Goal: Information Seeking & Learning: Learn about a topic

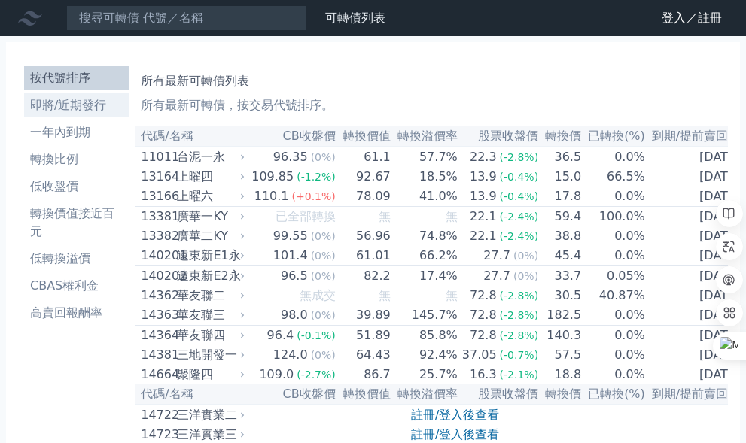
click at [44, 110] on li "即將/近期發行" at bounding box center [76, 105] width 105 height 18
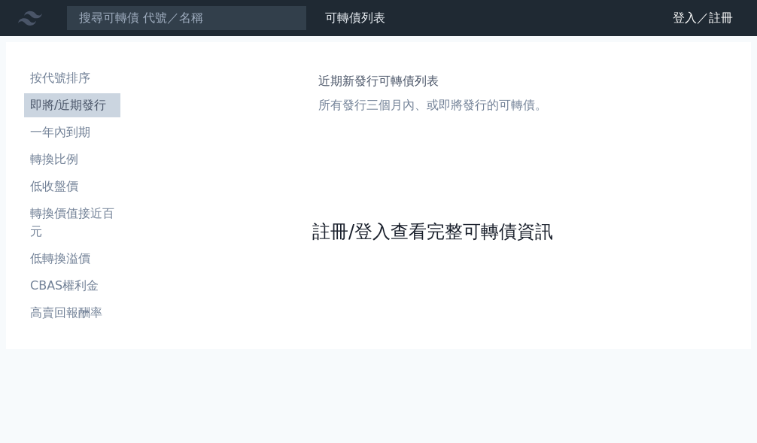
click at [516, 233] on link "註冊/登入查看完整可轉債資訊" at bounding box center [432, 232] width 241 height 24
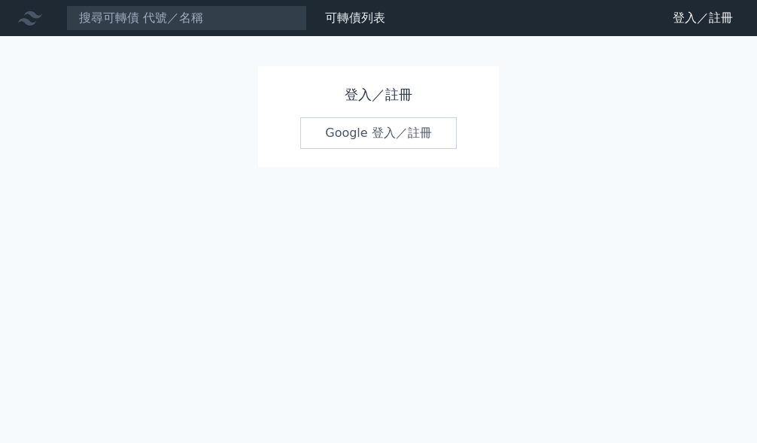
click at [378, 137] on link "Google 登入／註冊" at bounding box center [378, 133] width 157 height 32
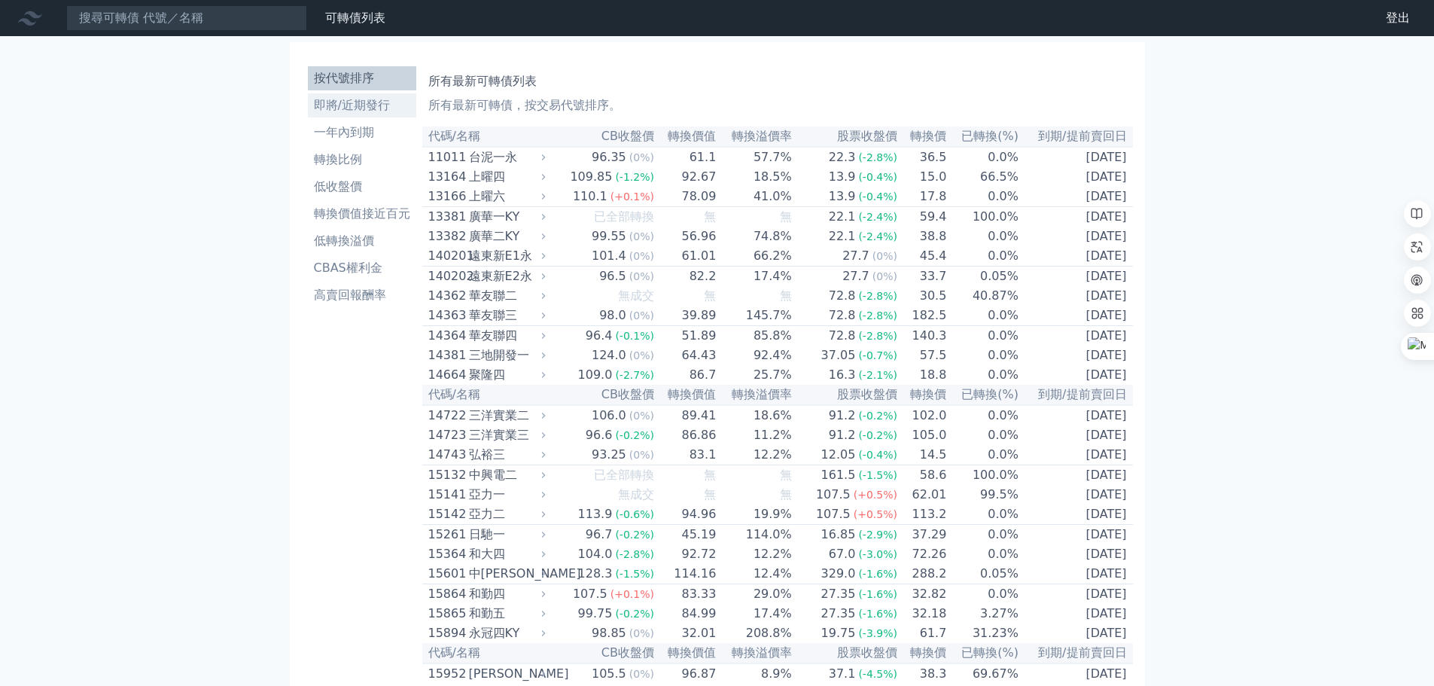
click at [335, 101] on li "即將/近期發行" at bounding box center [362, 105] width 108 height 18
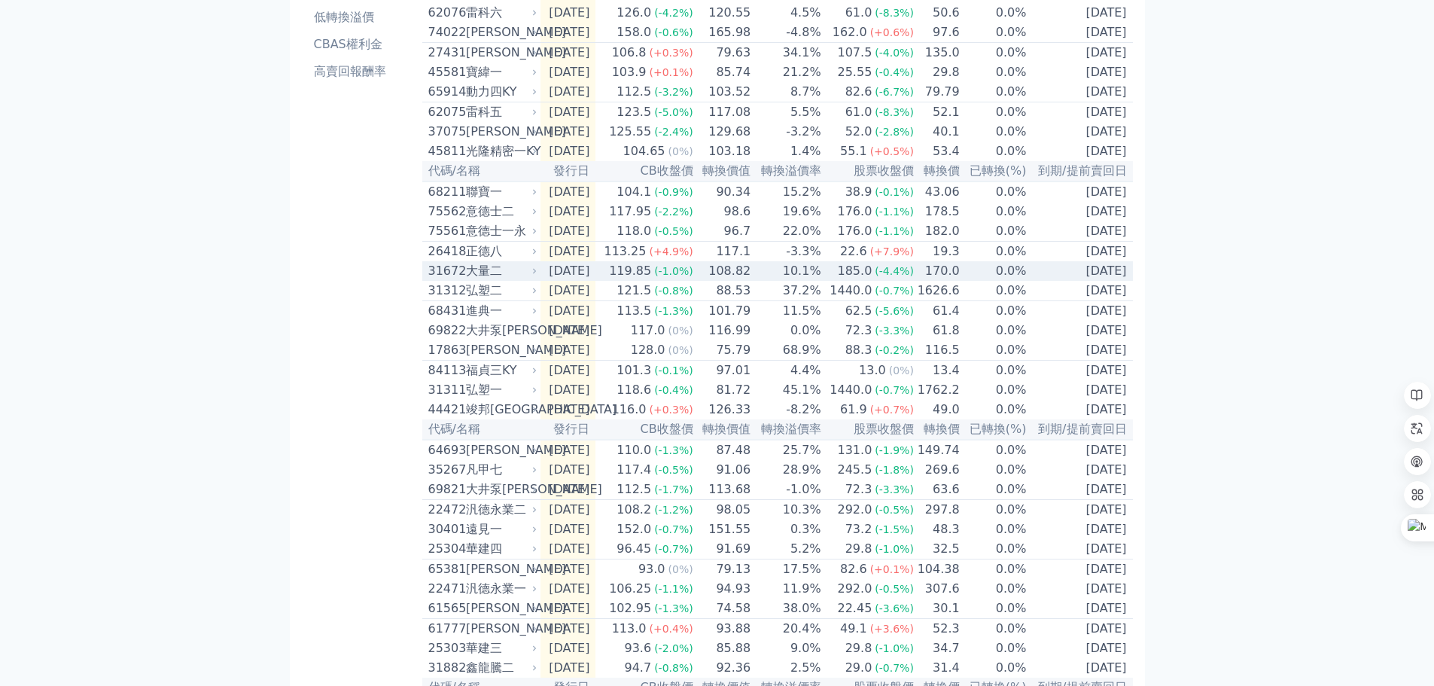
scroll to position [222, 0]
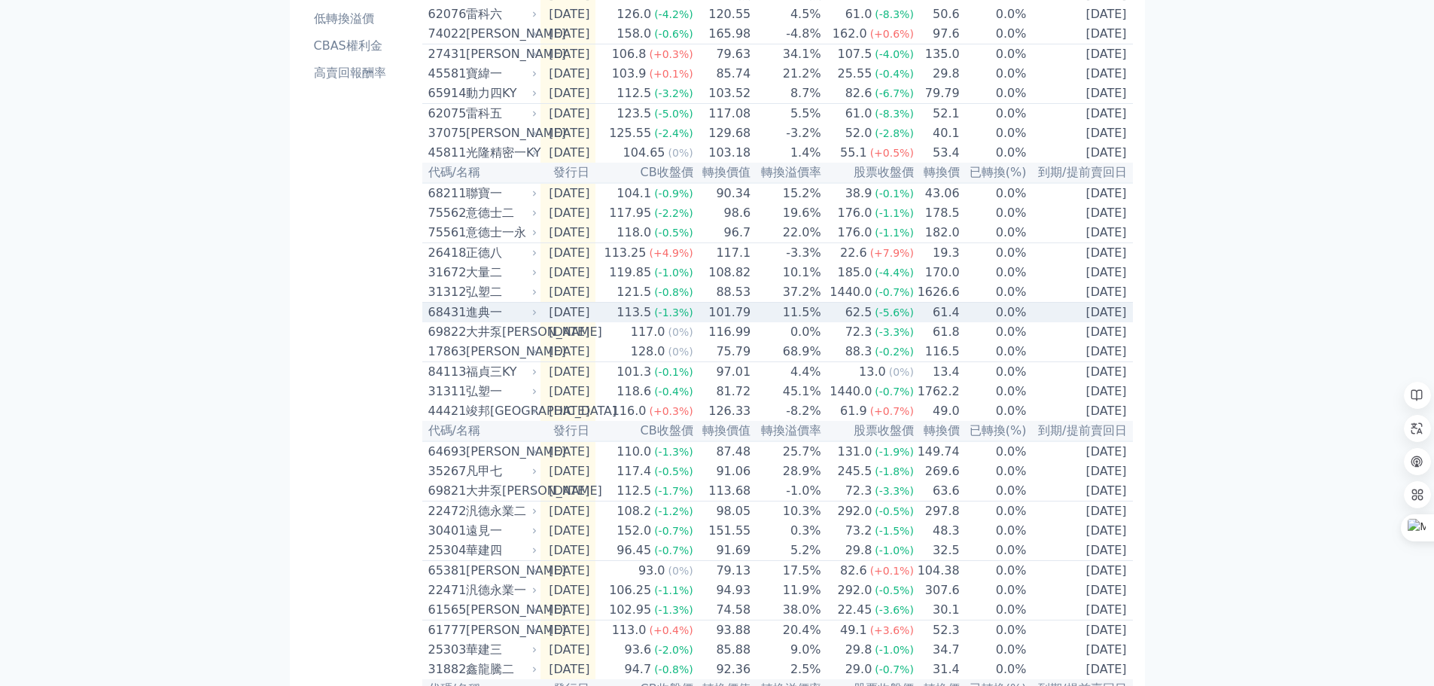
click at [488, 321] on div "進典一" at bounding box center [500, 312] width 68 height 18
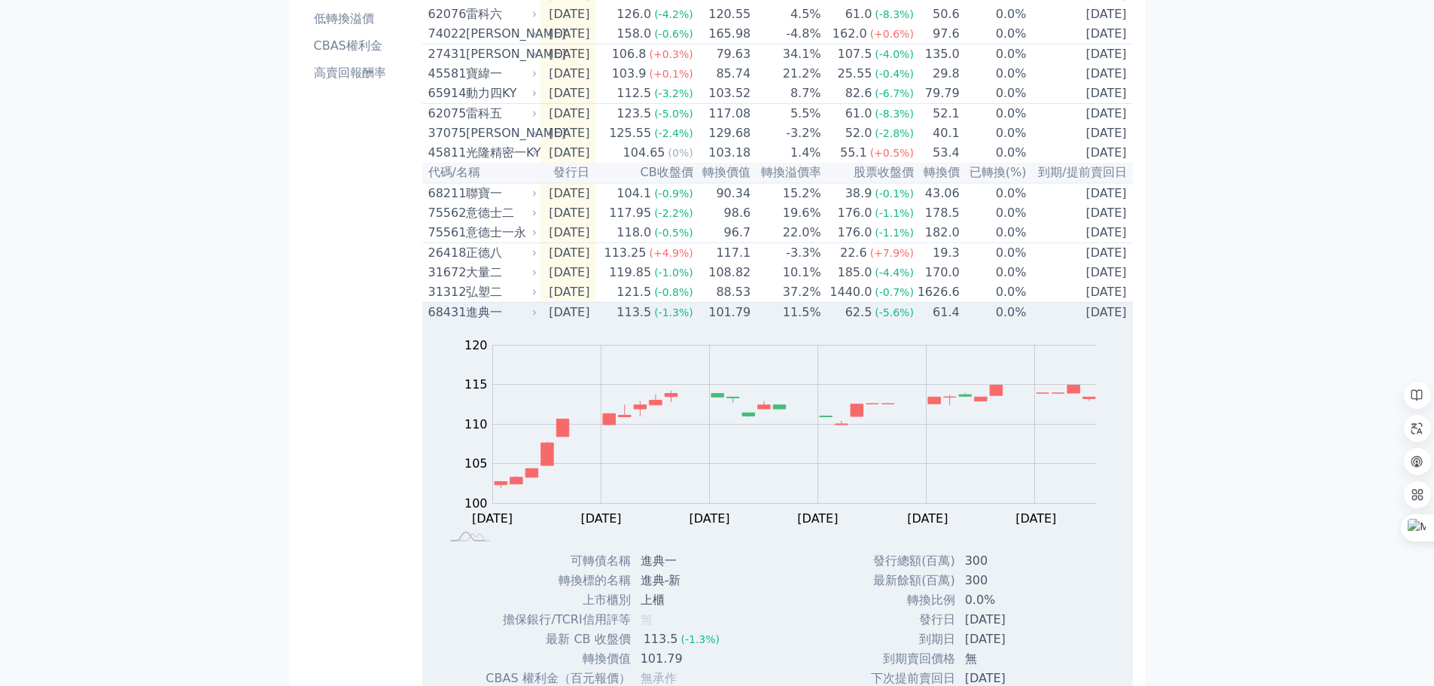
click at [479, 321] on div "進典一" at bounding box center [500, 312] width 68 height 18
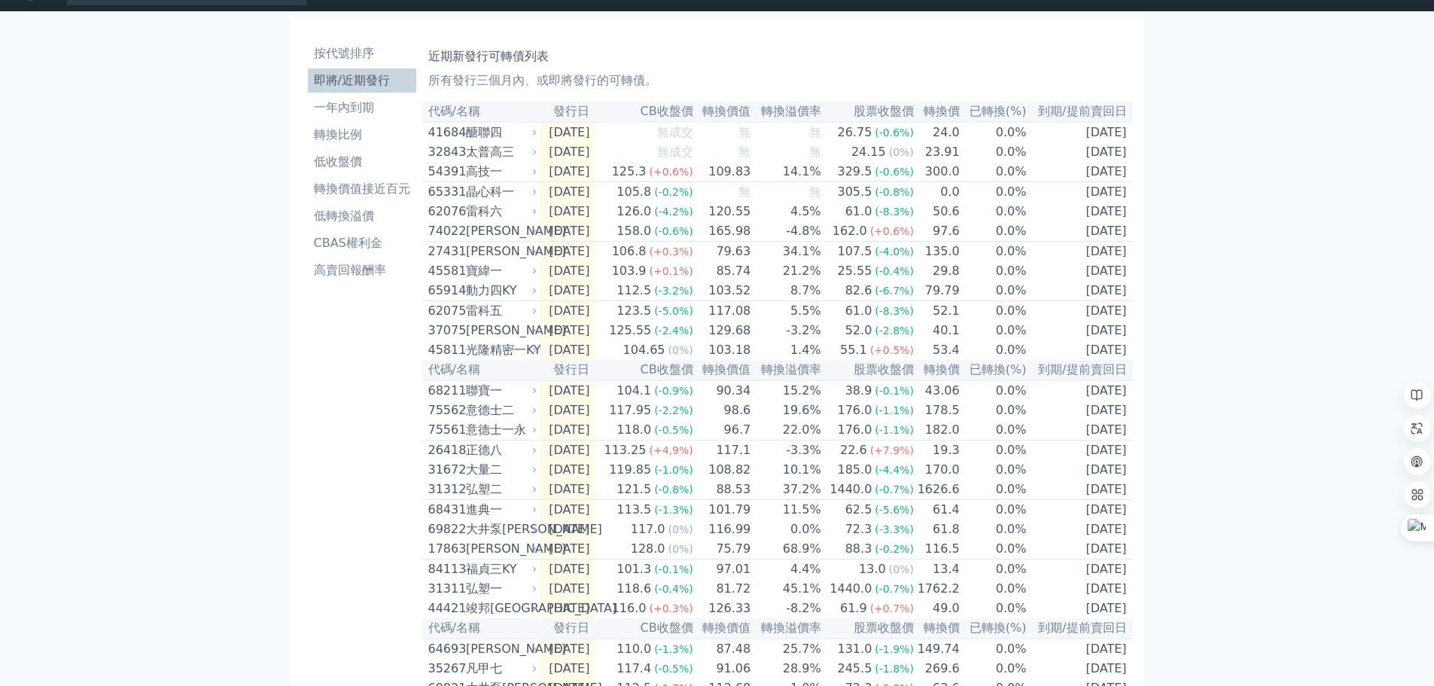
scroll to position [0, 0]
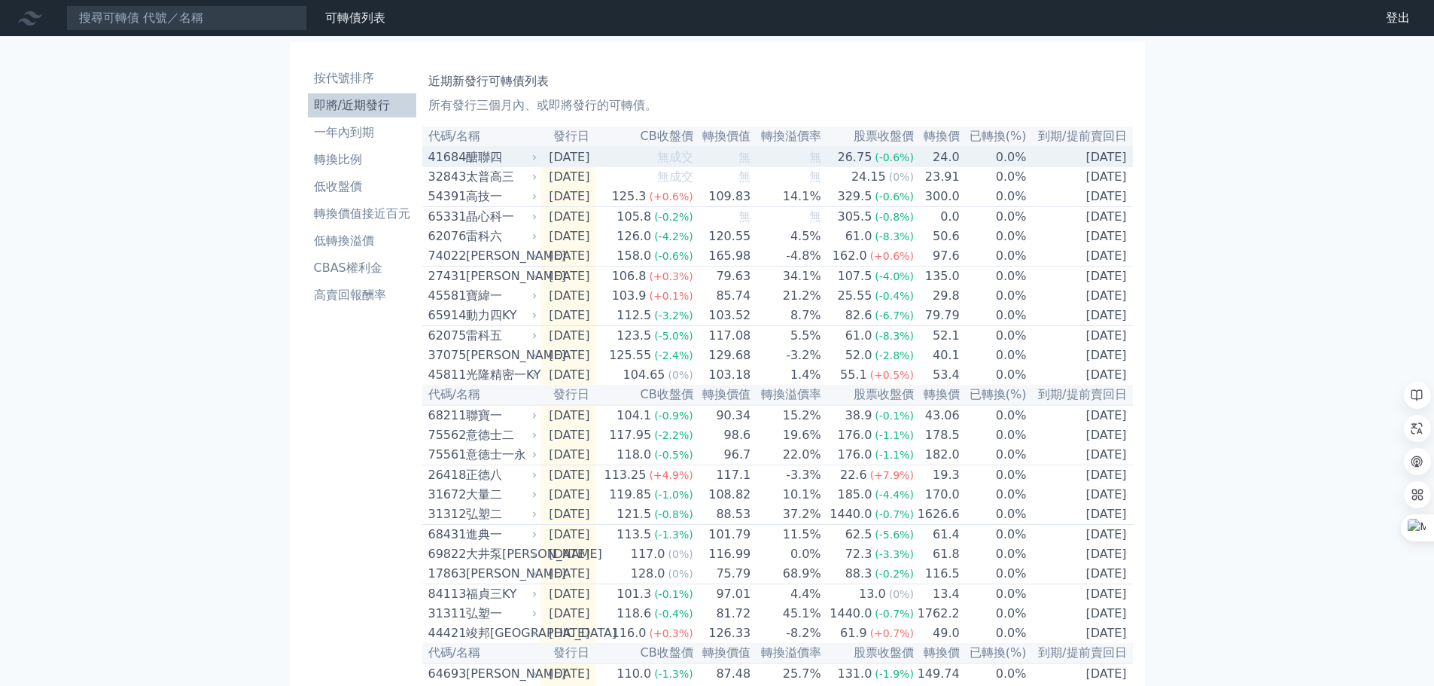
click at [461, 164] on div "41684" at bounding box center [445, 157] width 34 height 18
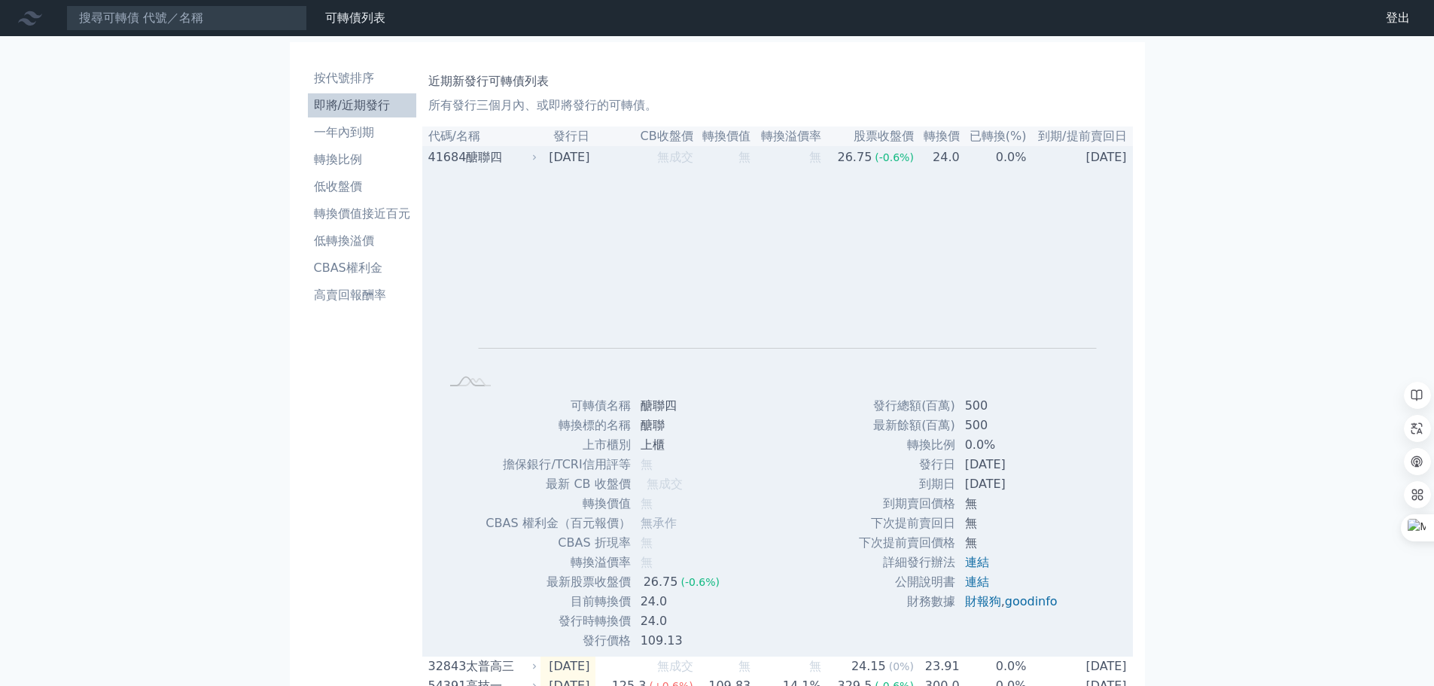
click at [461, 165] on div "41684" at bounding box center [445, 157] width 34 height 18
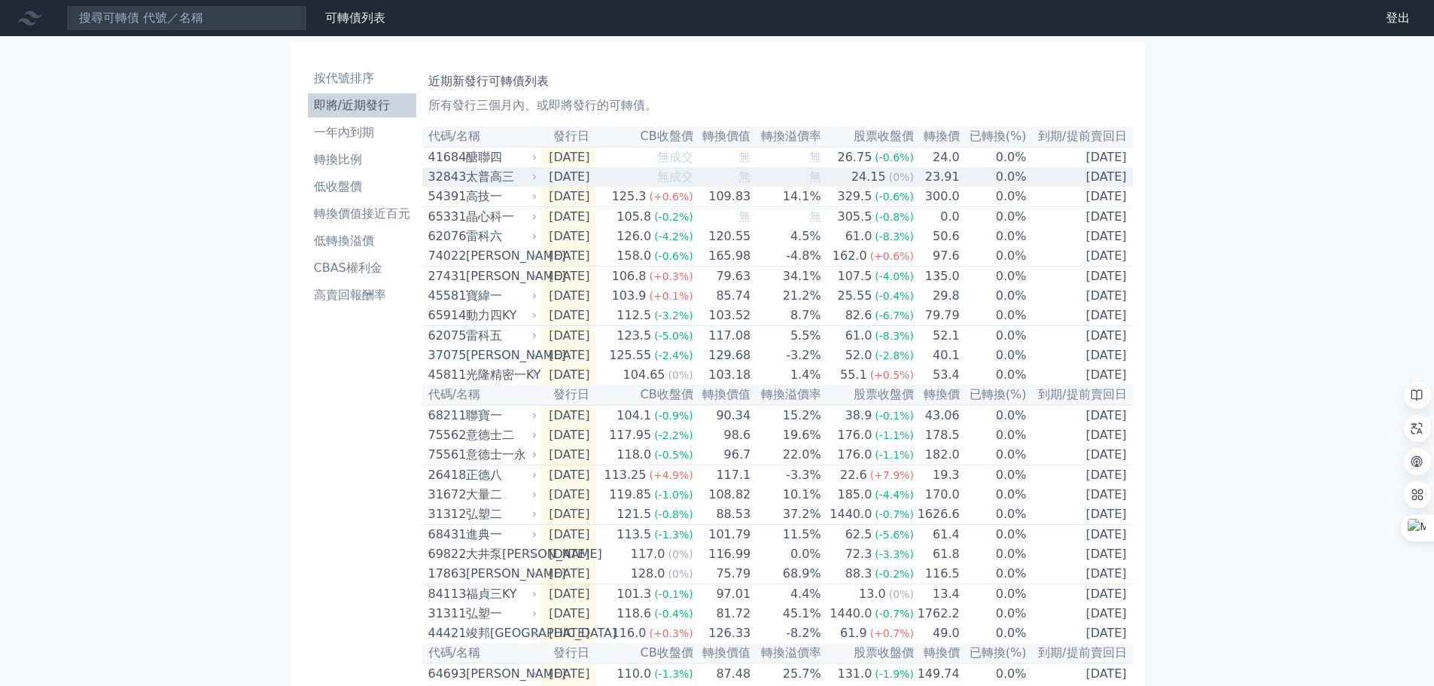
click at [464, 184] on div "32843 太普高三" at bounding box center [479, 177] width 102 height 18
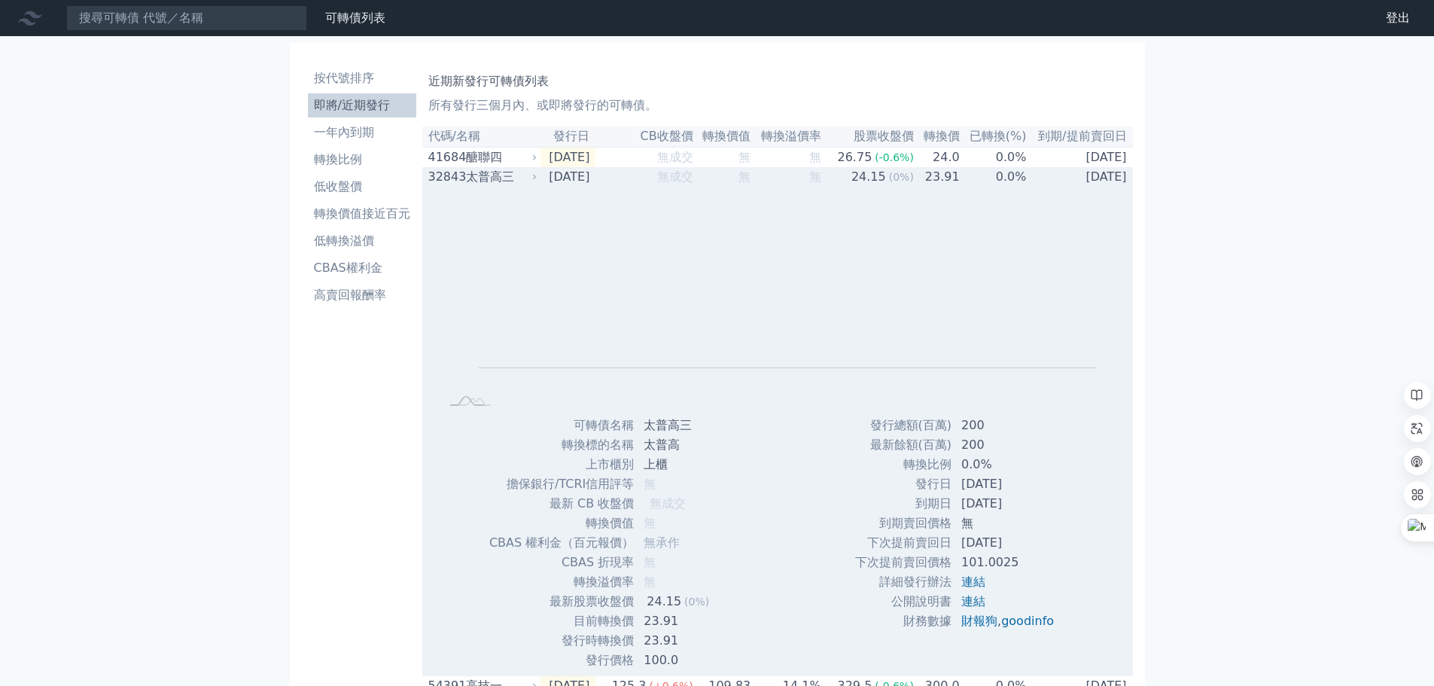
click at [464, 184] on div "32843 太普高三" at bounding box center [479, 177] width 102 height 18
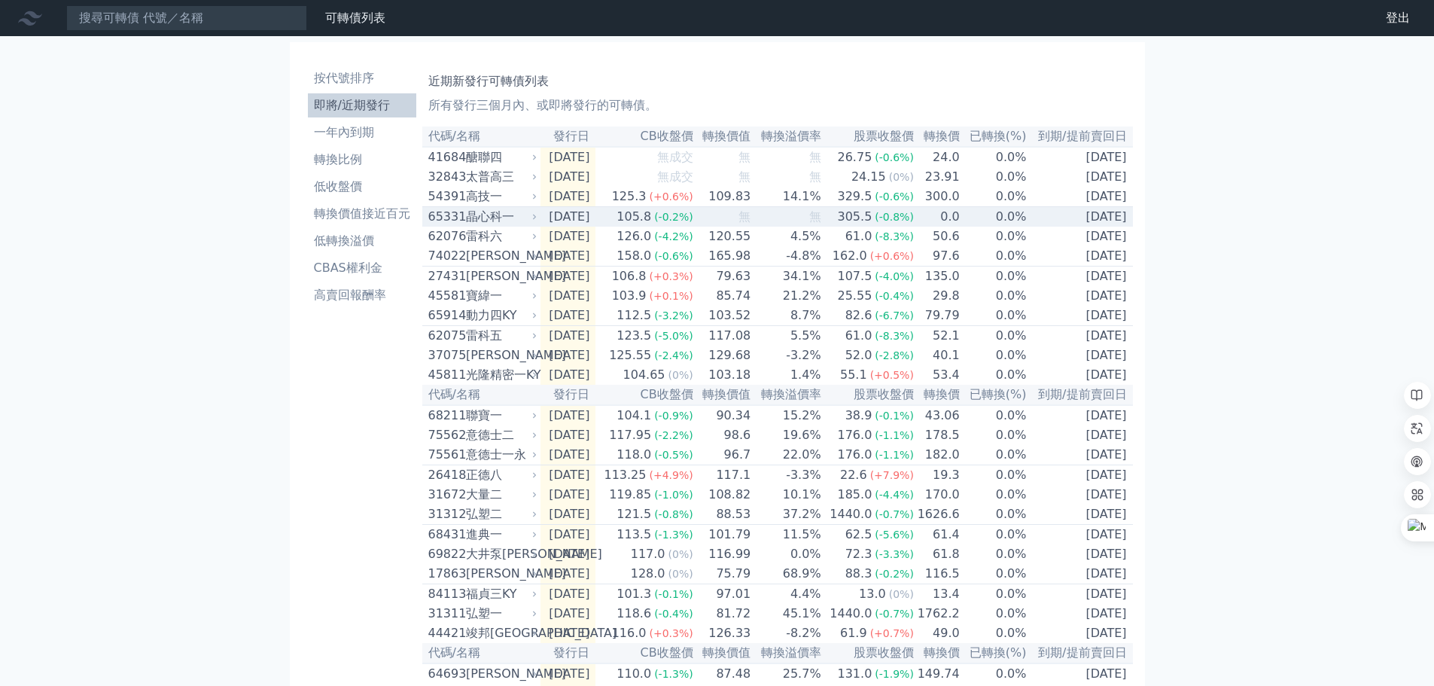
click at [495, 220] on div "晶心科一" at bounding box center [500, 217] width 68 height 18
